Goal: Information Seeking & Learning: Check status

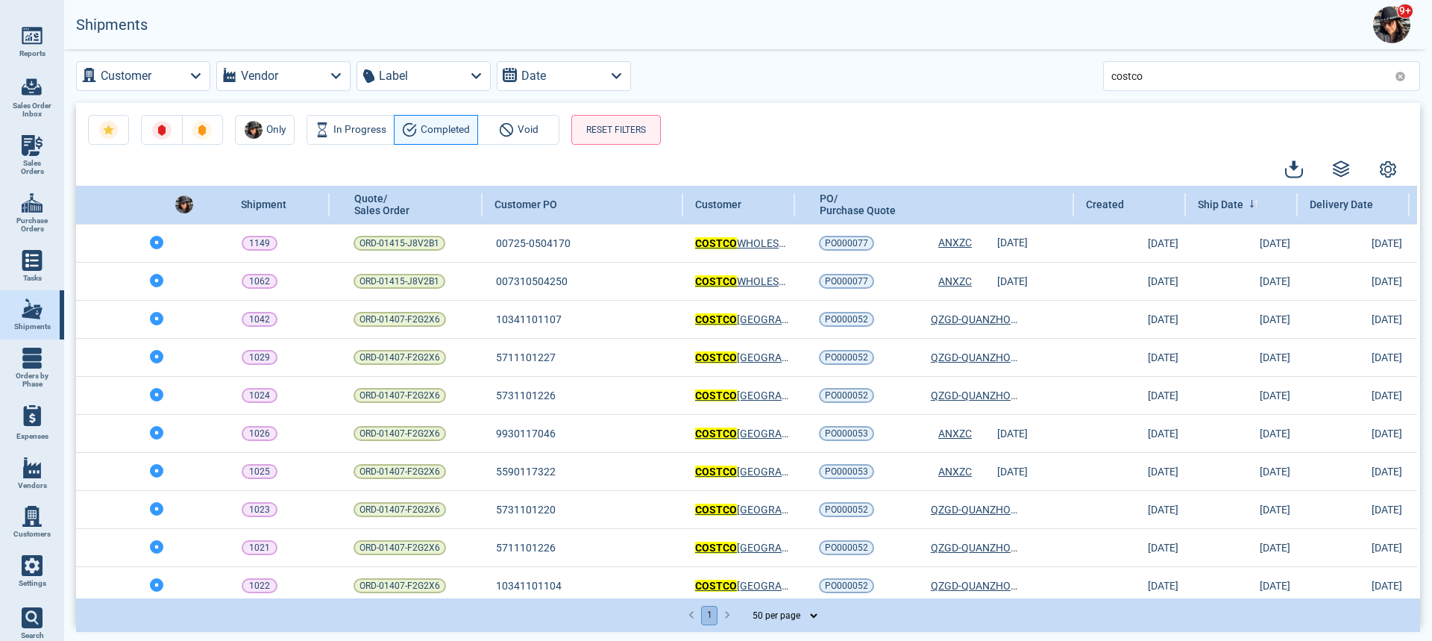
select select "50"
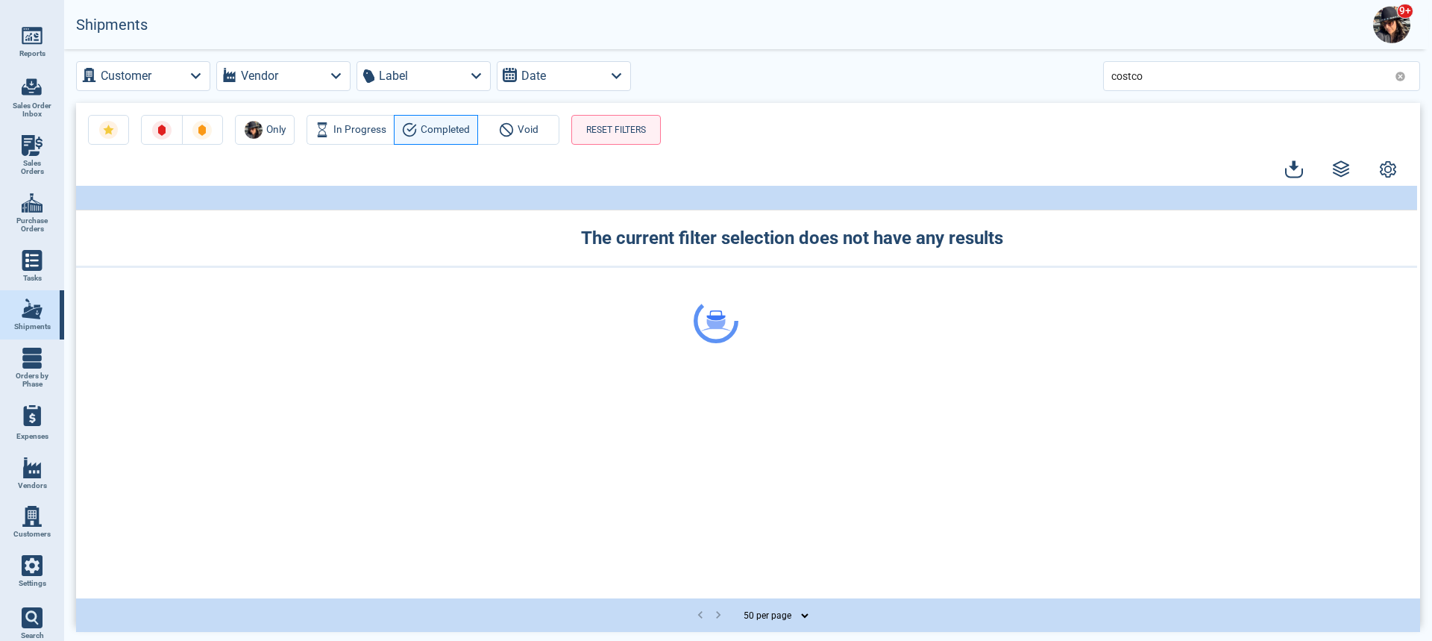
select select "50"
click at [36, 466] on img at bounding box center [32, 467] width 21 height 21
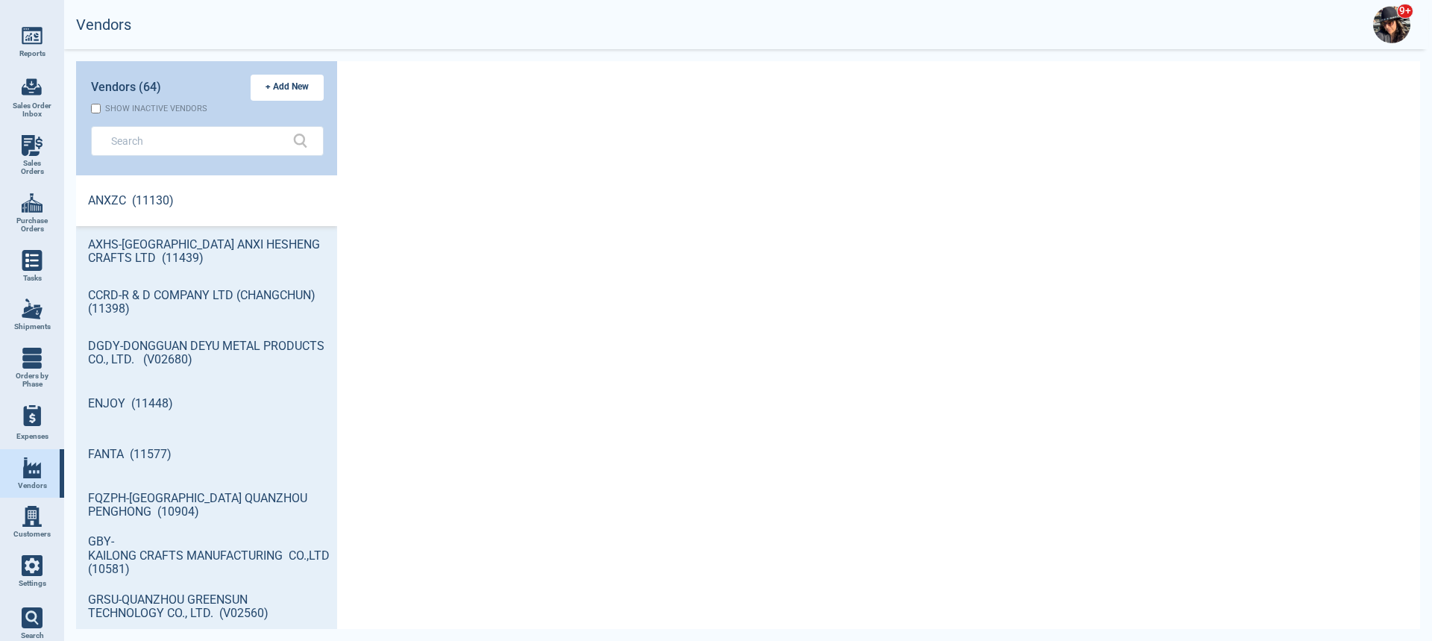
scroll to position [449, 257]
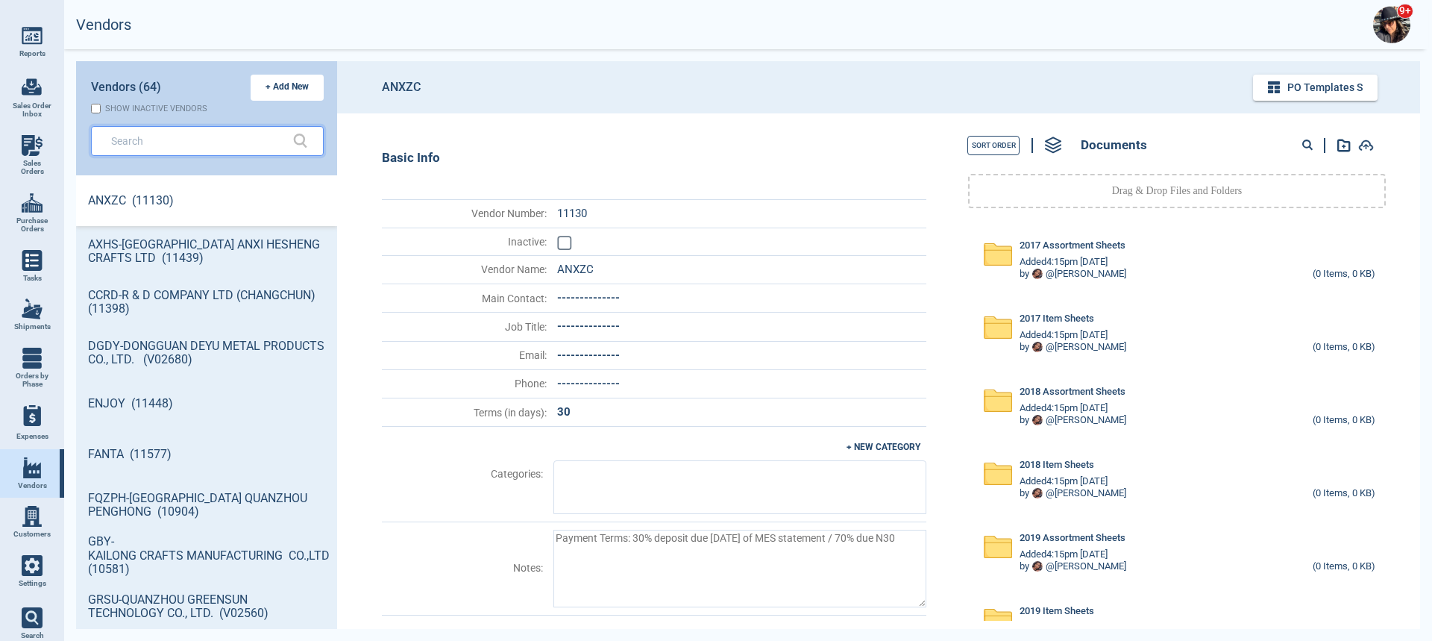
click at [177, 133] on input "text" at bounding box center [196, 141] width 170 height 22
type textarea "x"
type input "G"
type textarea "x"
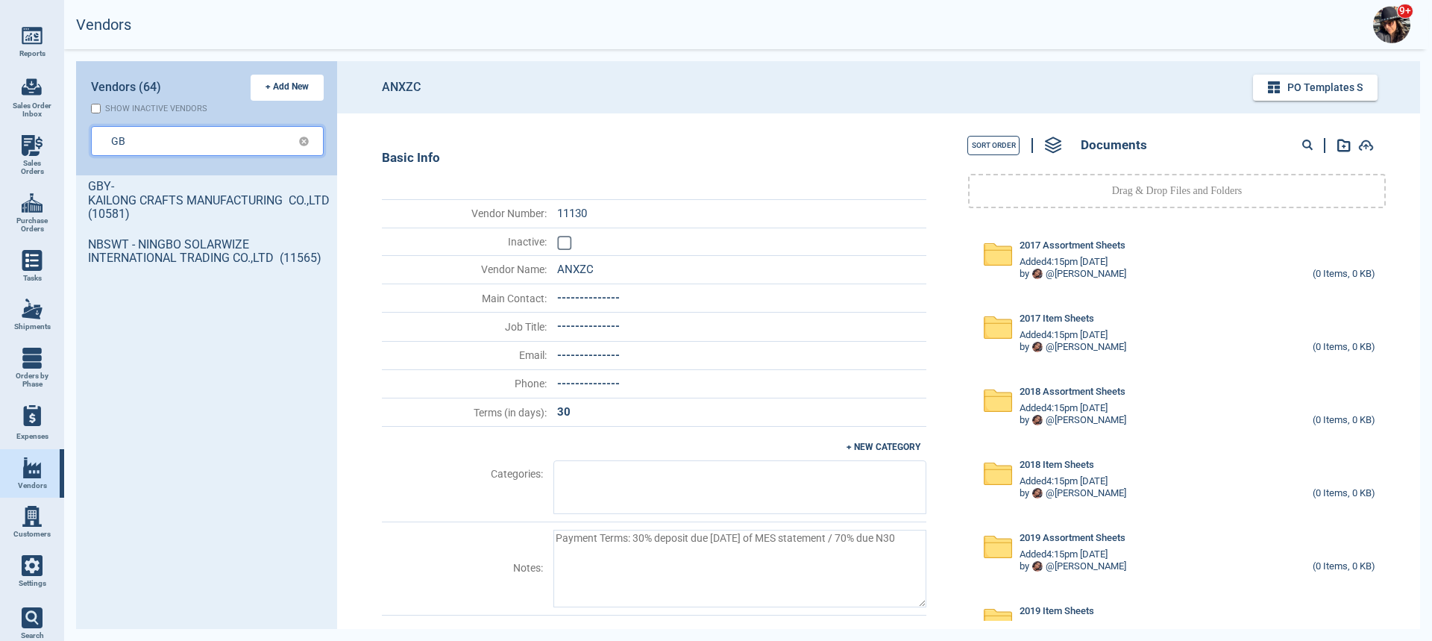
type input "GB"
type textarea "x"
type input "GBY"
type textarea "x"
type input "GB"
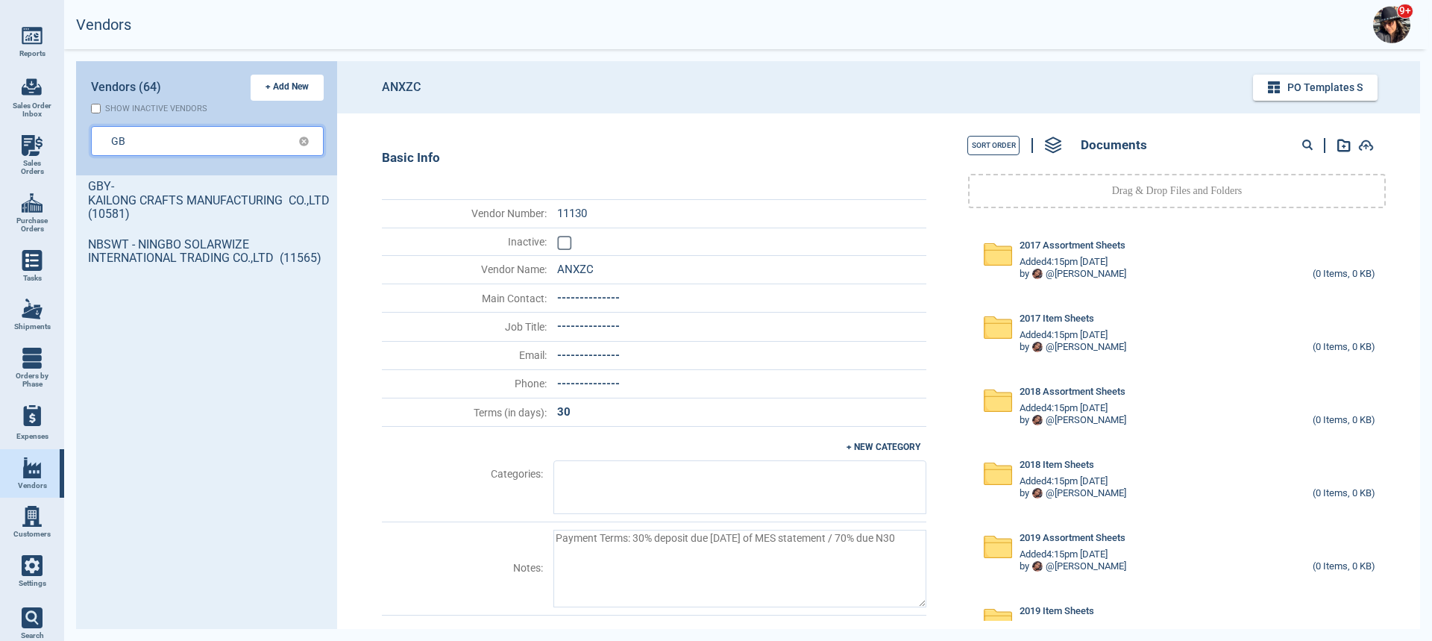
type textarea "x"
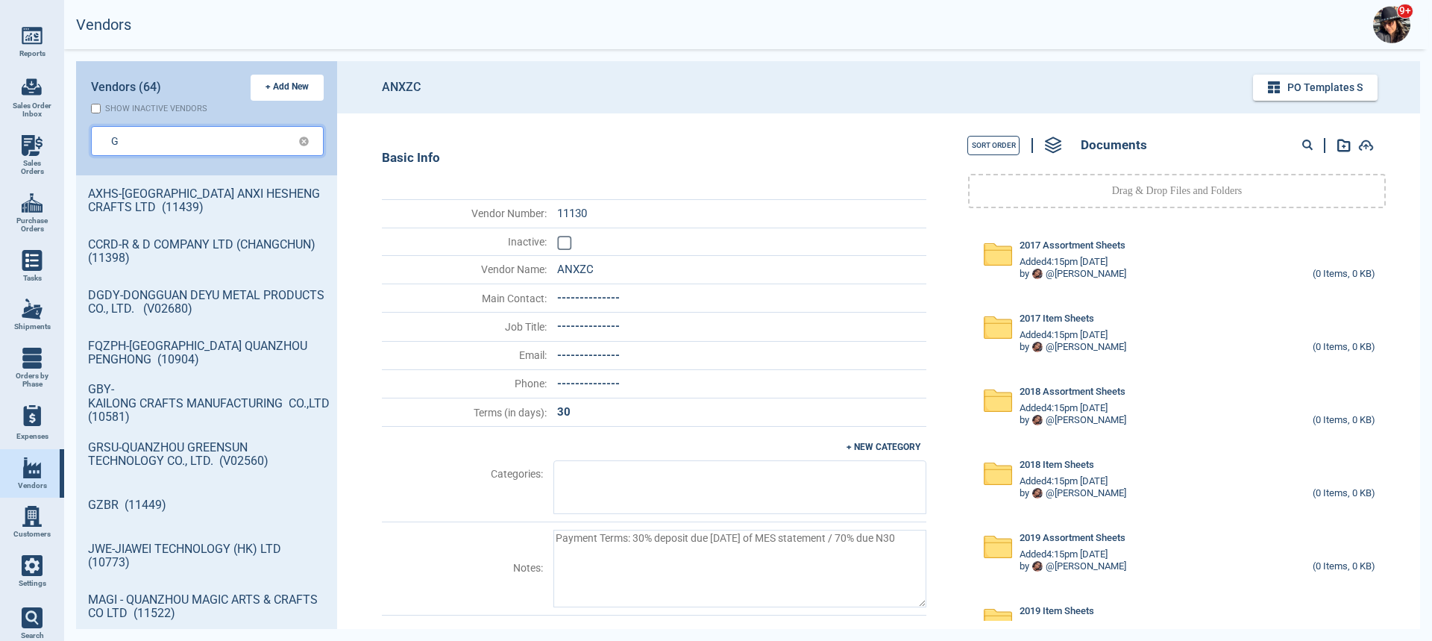
type input "G"
type textarea "x"
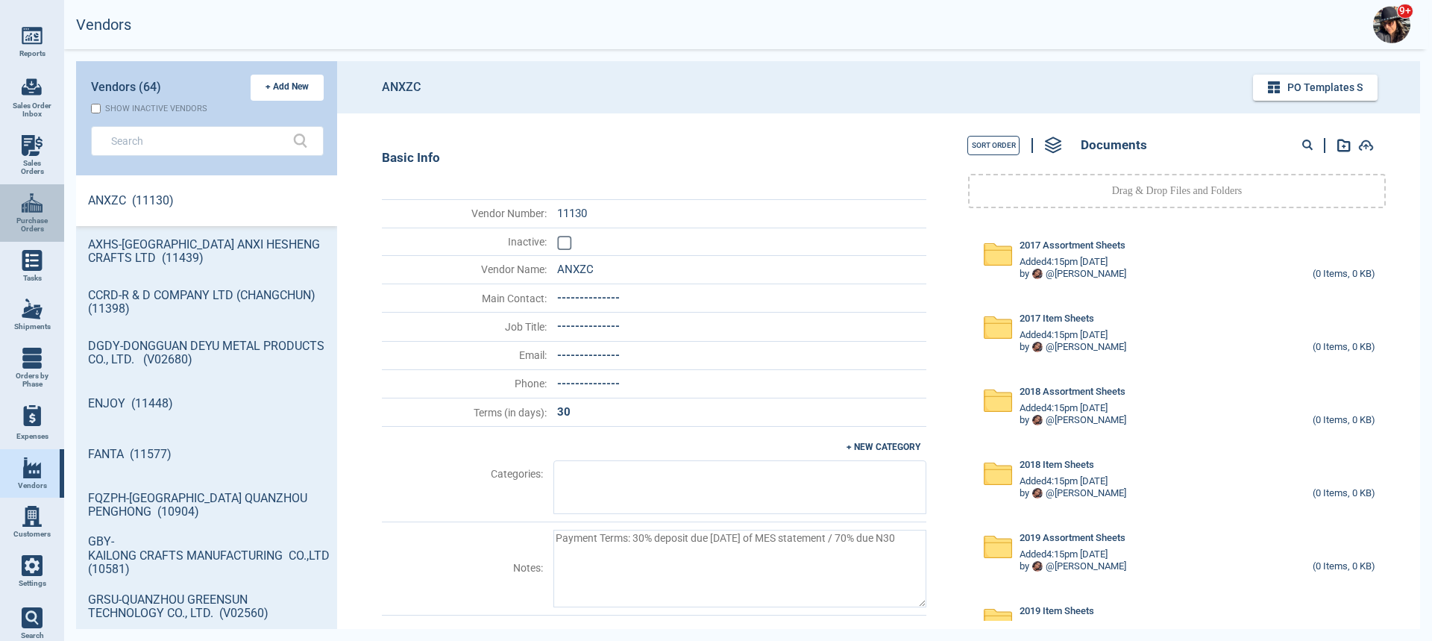
click at [35, 214] on link "Purchase Orders" at bounding box center [32, 212] width 64 height 57
select select "50"
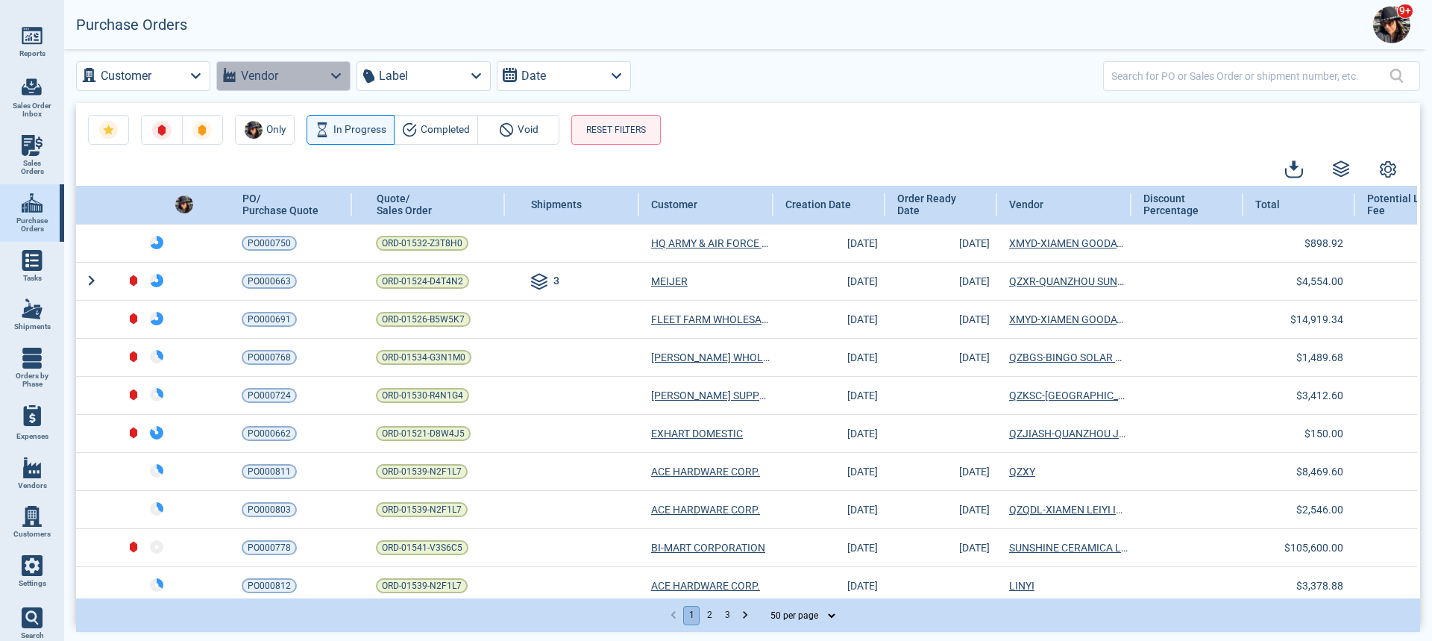
click at [330, 71] on icon "button" at bounding box center [336, 76] width 20 height 20
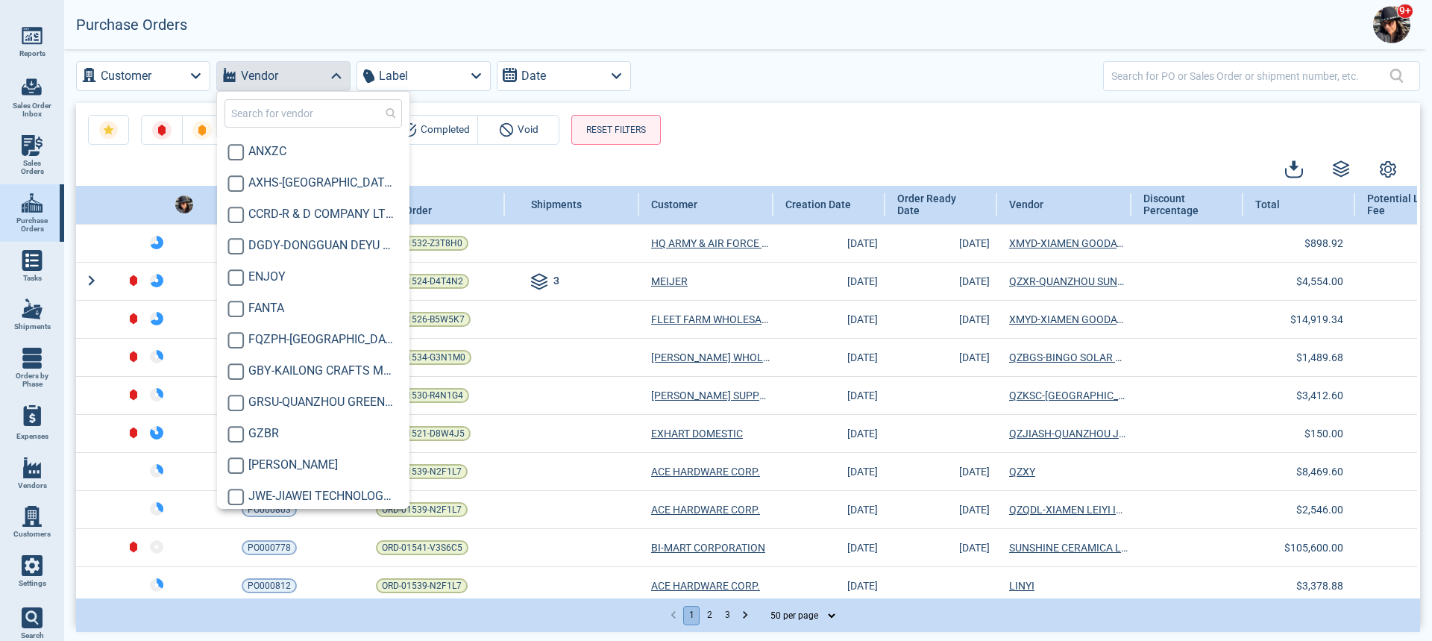
click at [265, 119] on input "text" at bounding box center [312, 113] width 177 height 28
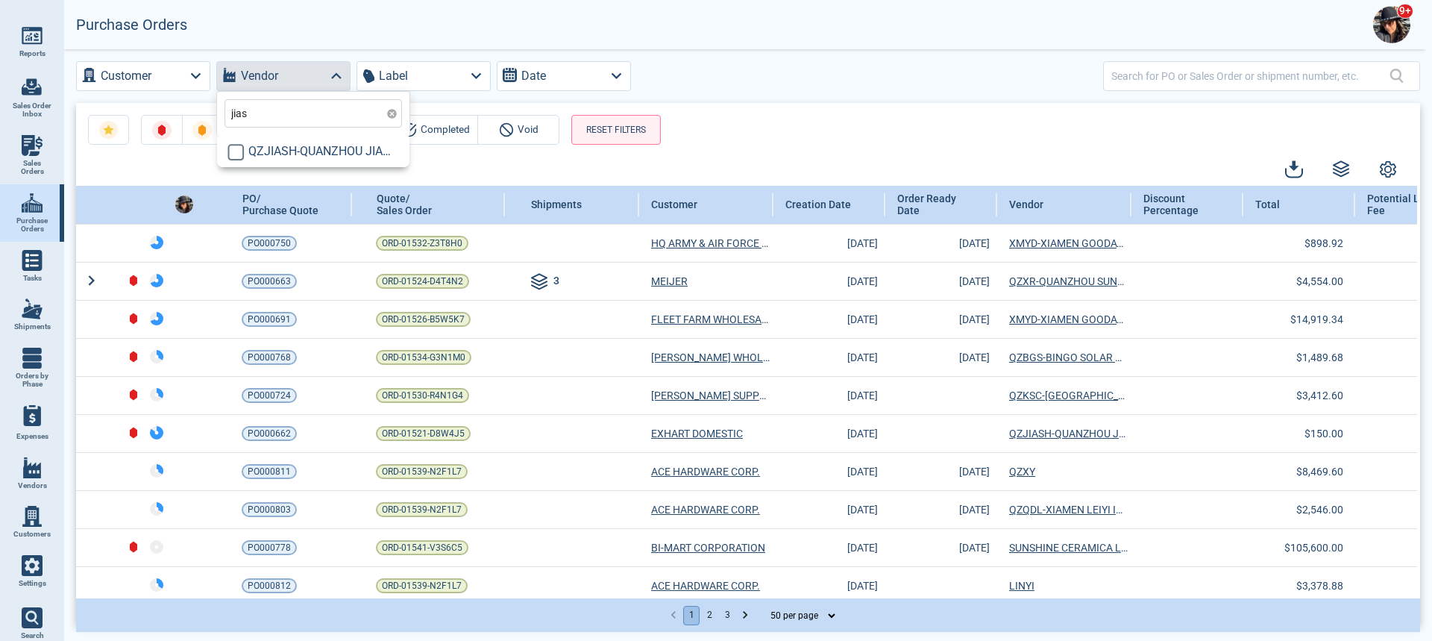
type input "jiash"
click at [310, 151] on span "QZJIASH-QUANZHOU JIASHENG METAL & PLASTIC PRODUCTS CO. LTD." at bounding box center [321, 151] width 146 height 18
click at [272, 151] on span "QZJIASH-QUANZHOU JIASHENG METAL & PLASTIC PRODUCTS CO. LTD." at bounding box center [321, 151] width 146 height 18
click at [236, 155] on input "checkbox" at bounding box center [235, 152] width 17 height 17
checkbox input "true"
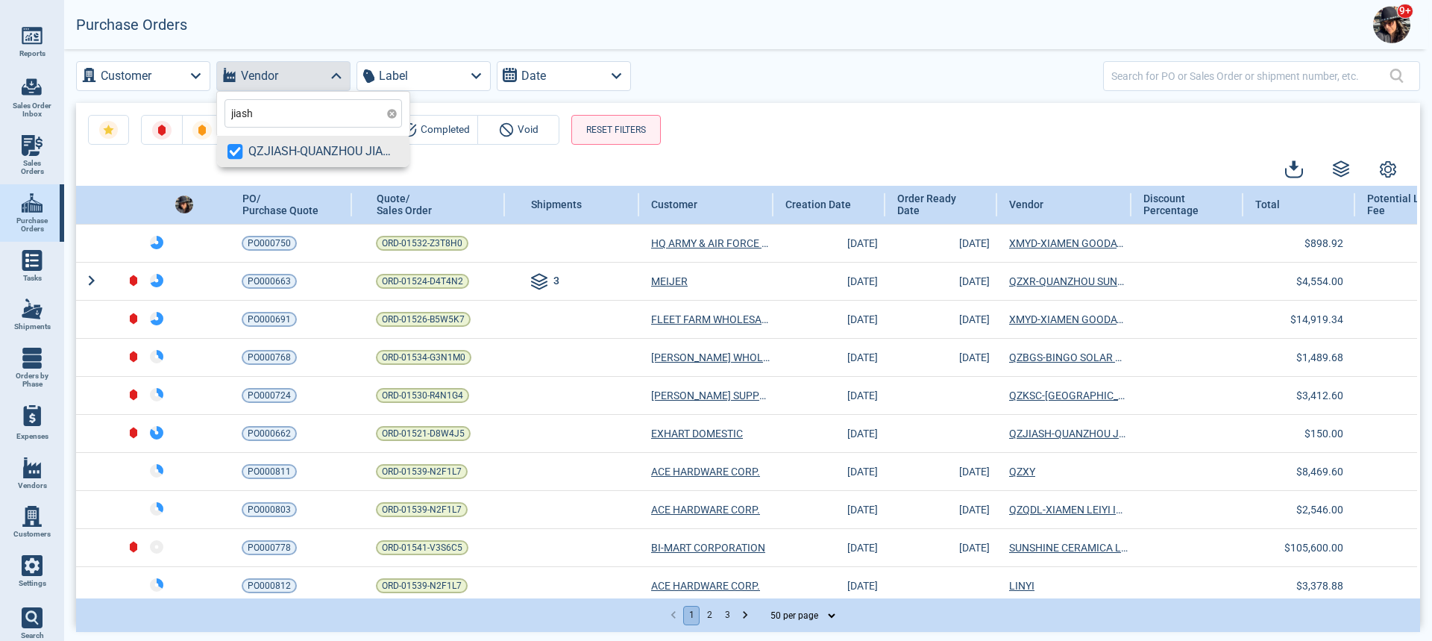
click at [881, 122] on div "Only In Progress Completed Void RESET FILTERS" at bounding box center [748, 124] width 1344 height 42
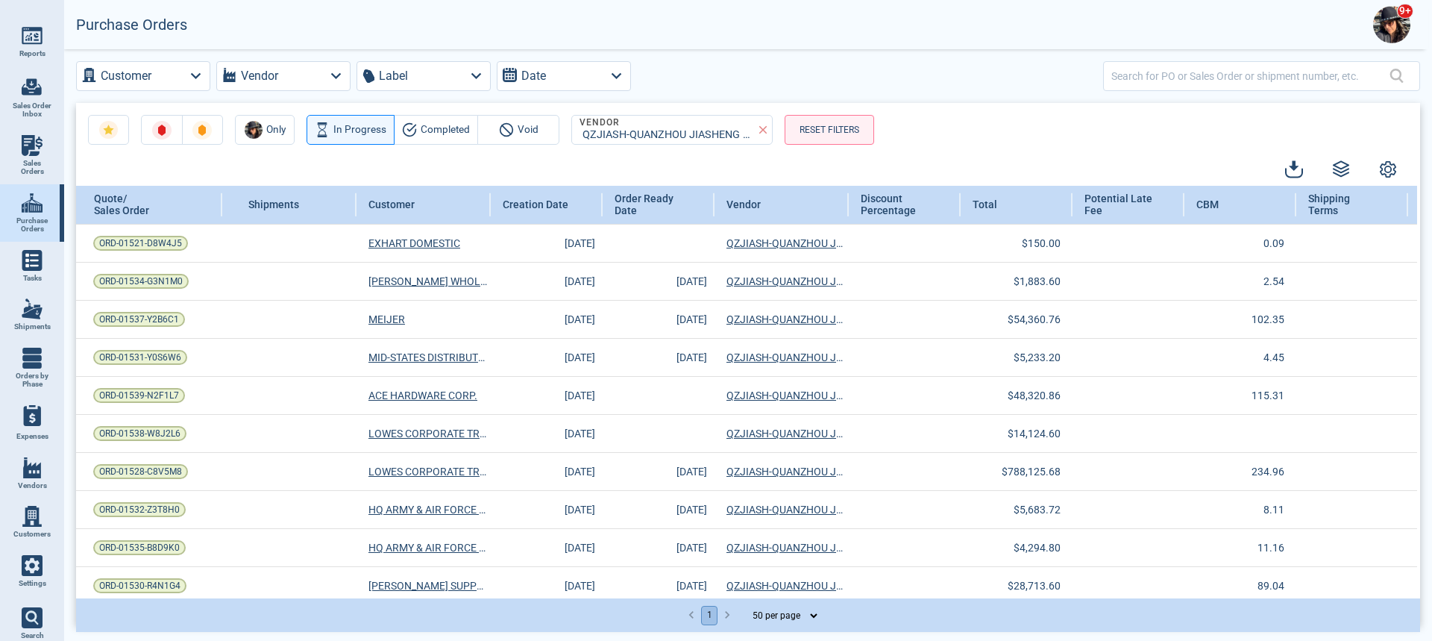
scroll to position [0, 280]
click at [24, 319] on img at bounding box center [32, 308] width 21 height 21
select select "50"
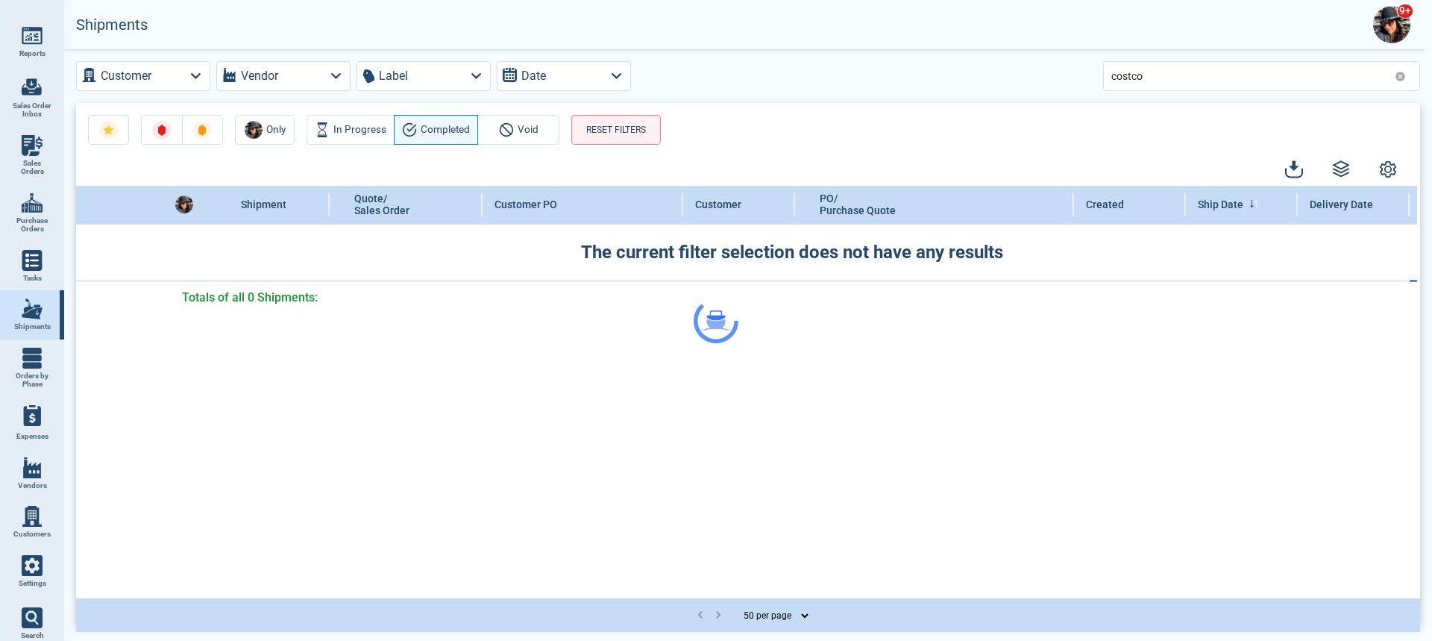
click at [335, 78] on div at bounding box center [716, 320] width 1432 height 641
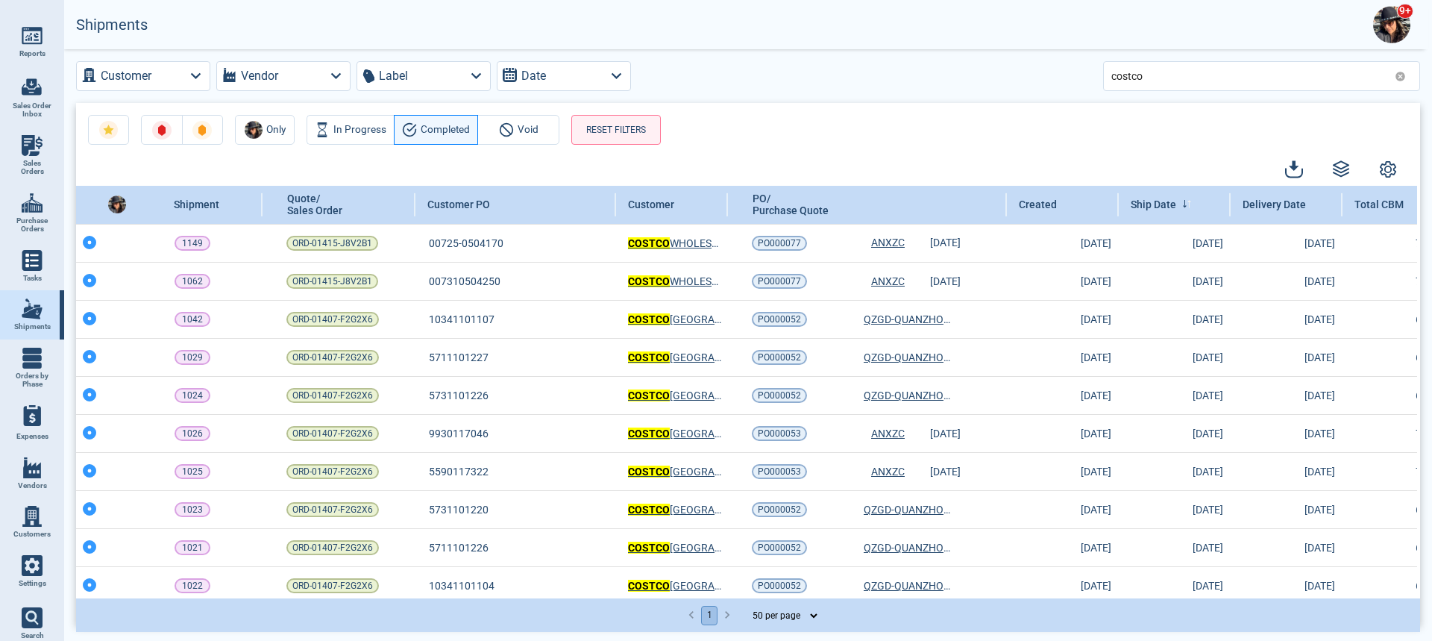
scroll to position [0, 69]
click at [336, 75] on icon "button" at bounding box center [336, 76] width 20 height 20
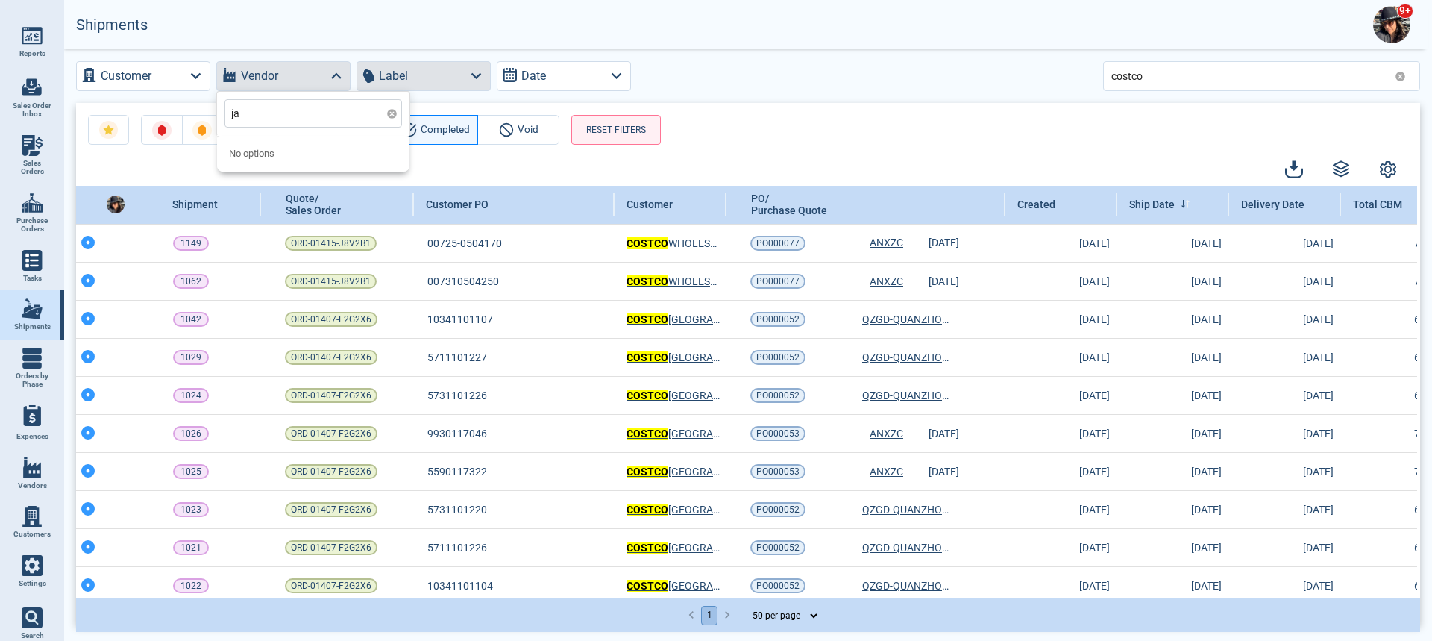
type input "j"
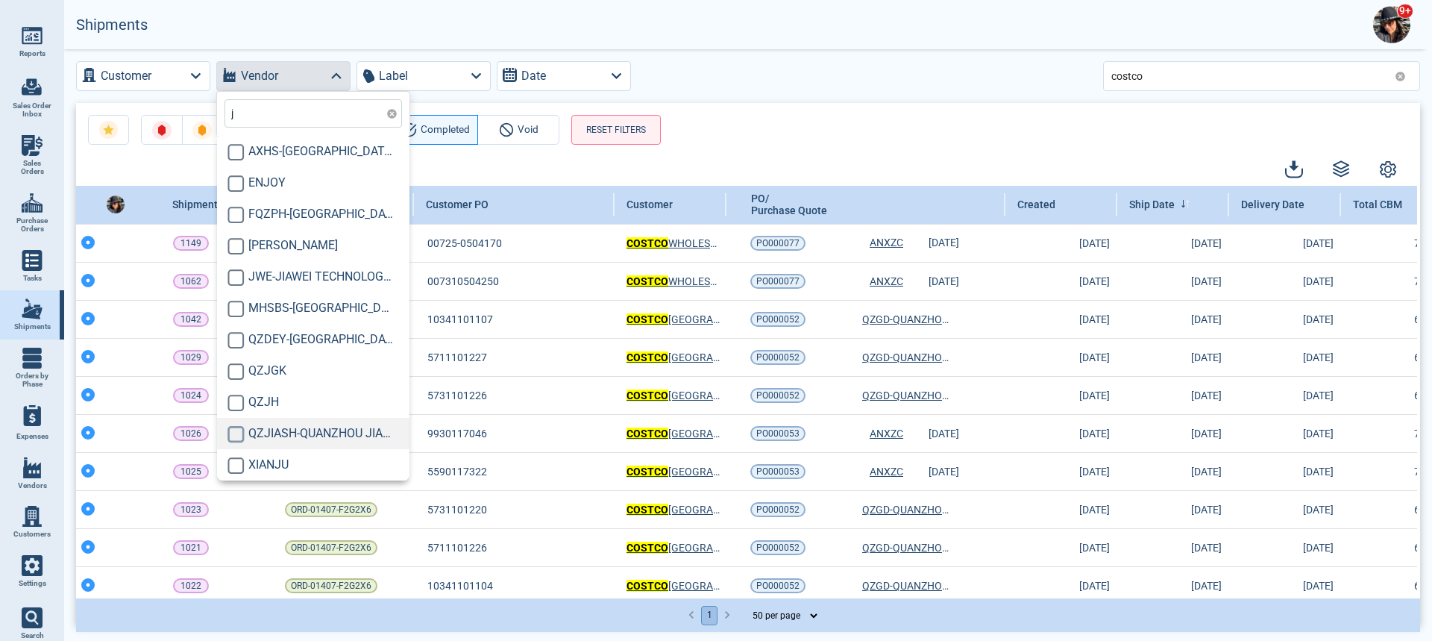
click at [243, 438] on input "checkbox" at bounding box center [235, 434] width 17 height 17
checkbox input "true"
type input "j"
click at [878, 150] on div "Only In Progress Completed Void RESET FILTERS Shipment Quote/ Sales Order Custo…" at bounding box center [748, 363] width 1344 height 521
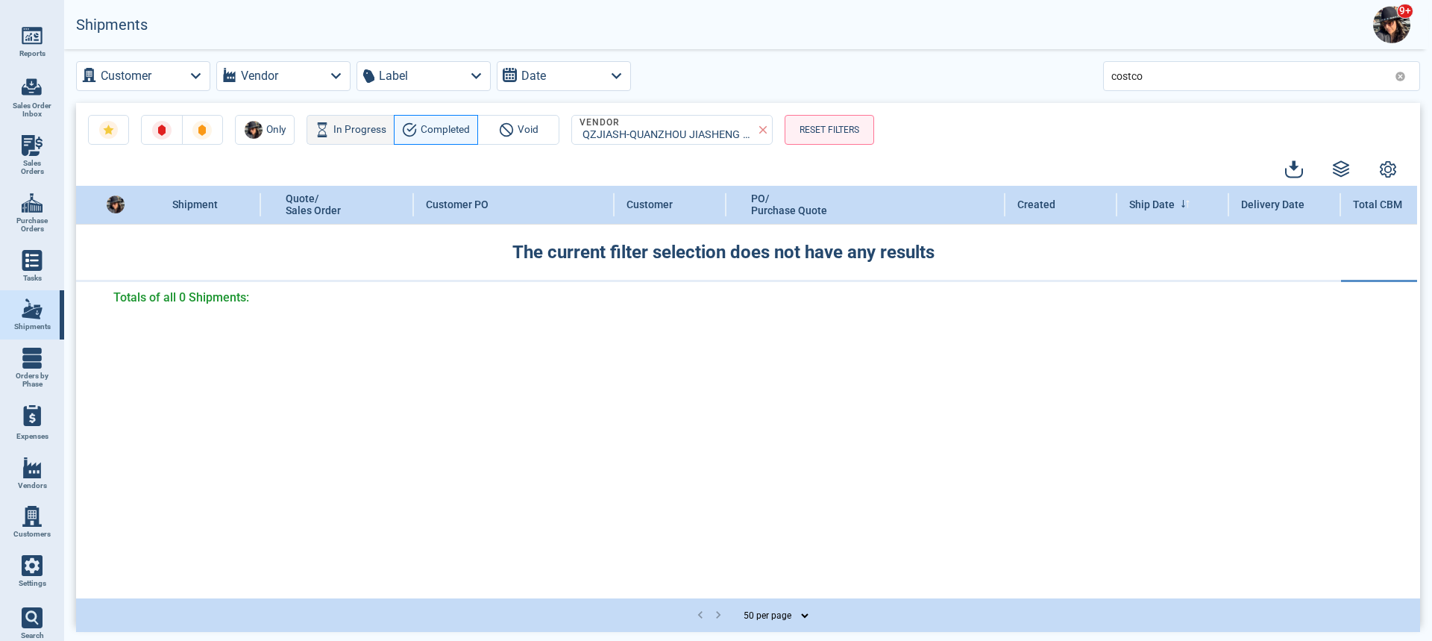
click at [344, 125] on span "In Progress" at bounding box center [359, 130] width 53 height 18
